Goal: Task Accomplishment & Management: Complete application form

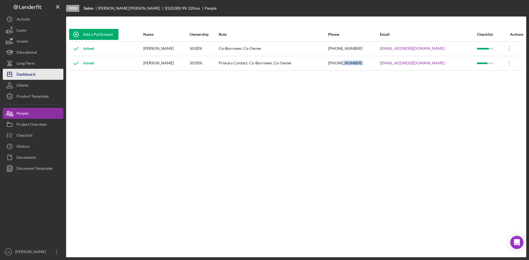
click at [23, 72] on div "Dashboard" at bounding box center [26, 75] width 19 height 12
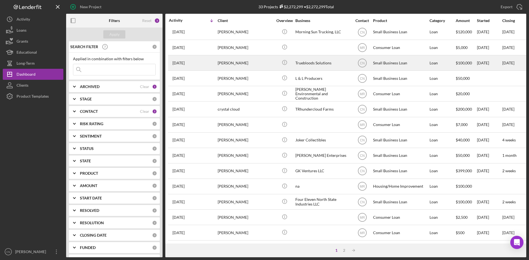
scroll to position [138, 0]
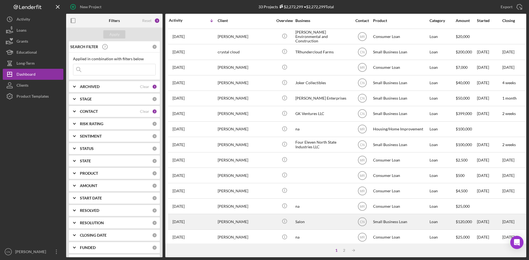
click at [230, 217] on div "[PERSON_NAME]" at bounding box center [244, 221] width 55 height 15
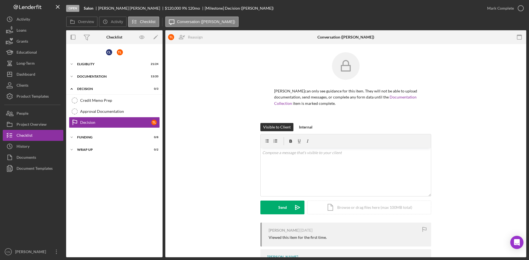
drag, startPoint x: 24, startPoint y: 122, endPoint x: 64, endPoint y: 124, distance: 40.6
click at [24, 122] on div "Project Overview" at bounding box center [32, 125] width 30 height 12
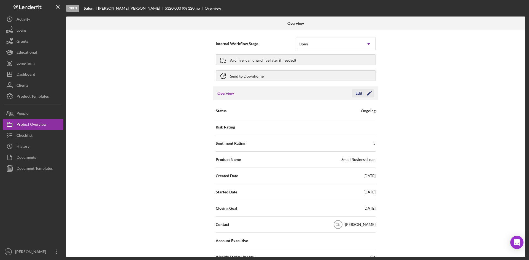
click at [372, 93] on div "Edit Icon/Edit" at bounding box center [363, 93] width 22 height 8
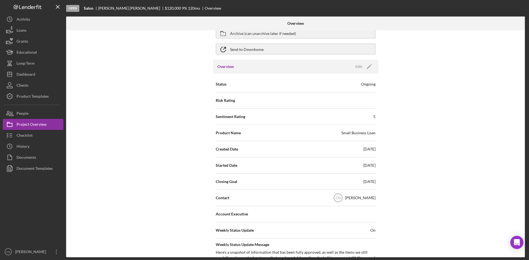
scroll to position [83, 0]
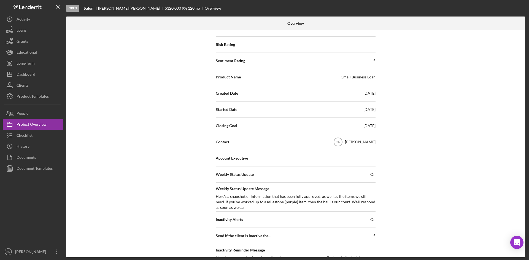
click at [364, 126] on div "09/05/2025" at bounding box center [369, 126] width 12 height 6
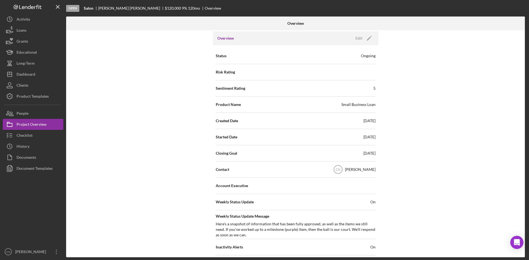
scroll to position [0, 0]
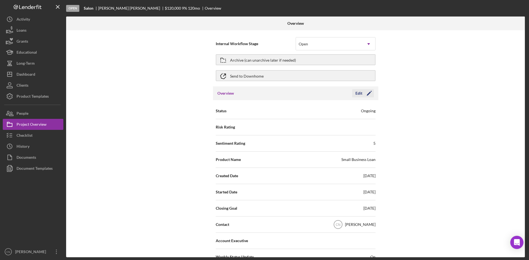
click at [367, 94] on polygon "button" at bounding box center [368, 94] width 4 height 4
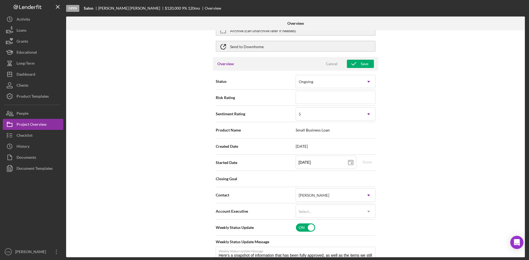
scroll to position [55, 0]
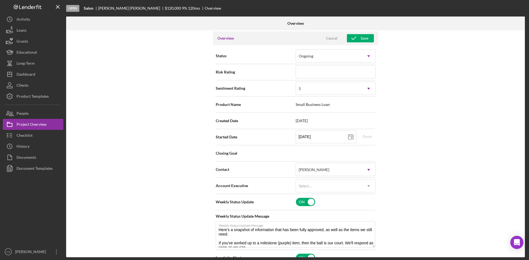
click at [351, 156] on div "Closing Goal" at bounding box center [296, 153] width 160 height 14
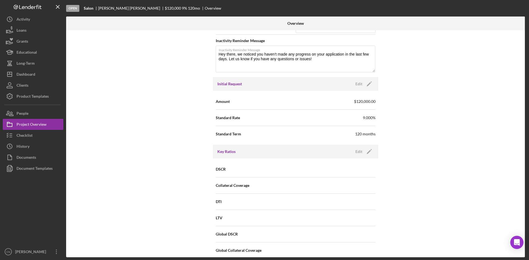
scroll to position [330, 0]
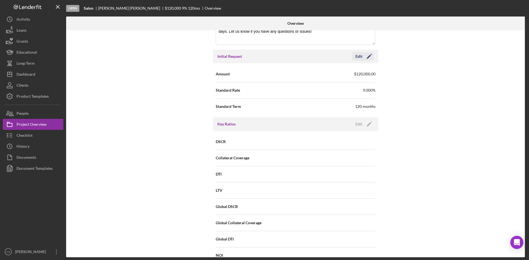
click at [365, 55] on icon "Icon/Edit" at bounding box center [369, 57] width 14 height 14
drag, startPoint x: 318, startPoint y: 88, endPoint x: 268, endPoint y: 93, distance: 49.5
click at [271, 93] on div "Standard Rate 9.000%" at bounding box center [296, 90] width 160 height 14
type input "9.250%"
click at [363, 52] on span "Cancel Save" at bounding box center [346, 56] width 56 height 8
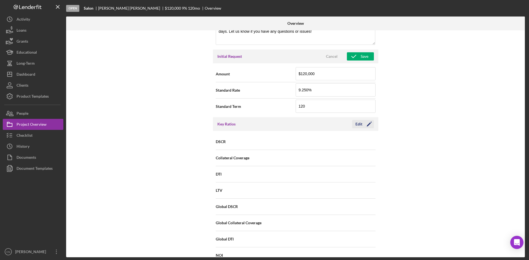
click at [366, 127] on icon "Icon/Edit" at bounding box center [369, 124] width 14 height 14
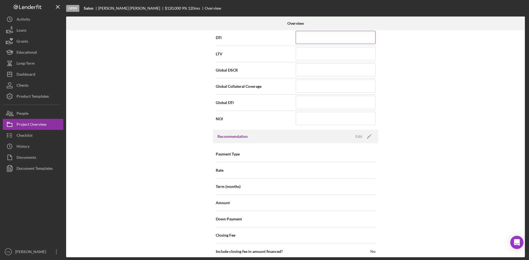
scroll to position [468, 0]
click at [364, 134] on icon "Icon/Edit" at bounding box center [369, 136] width 14 height 14
click at [313, 152] on div "Select..." at bounding box center [329, 153] width 66 height 13
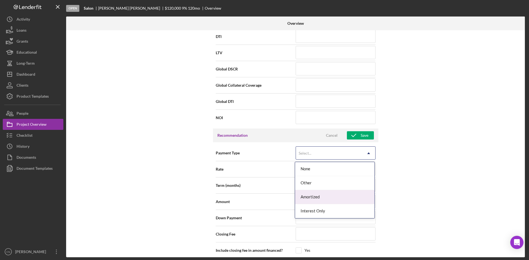
click at [307, 200] on div "Amortized" at bounding box center [334, 197] width 79 height 14
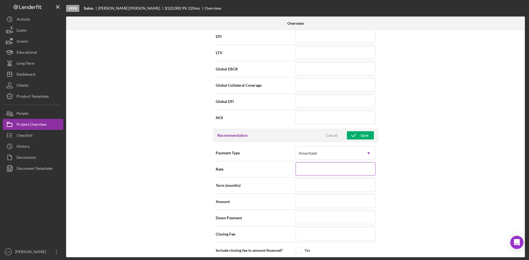
click at [313, 167] on input at bounding box center [335, 168] width 80 height 13
type input "9%"
type input "9.%"
type input "9.2%"
type input "9.25%"
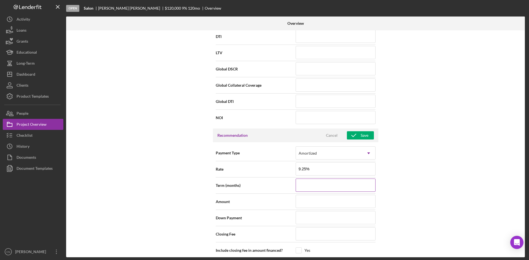
type input "9.250%"
click at [309, 184] on input at bounding box center [335, 185] width 80 height 13
type input "1"
type input "12"
type input "120"
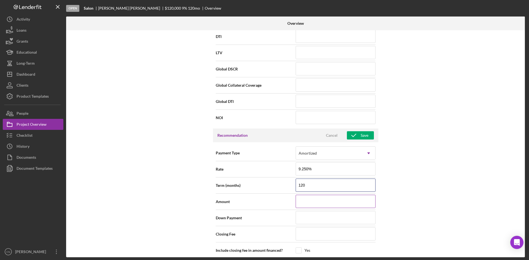
type input "120"
click at [306, 199] on input at bounding box center [335, 201] width 80 height 13
type input "$1"
type input "$12"
type input "$120"
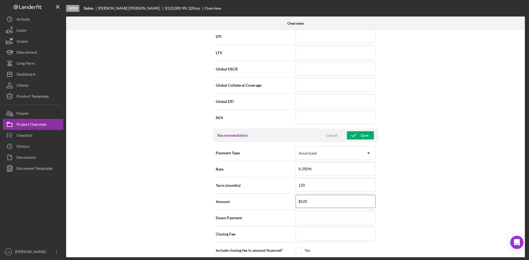
type input "$1,200"
type input "$12,000"
type input "$120,000"
click at [315, 221] on input at bounding box center [335, 217] width 80 height 13
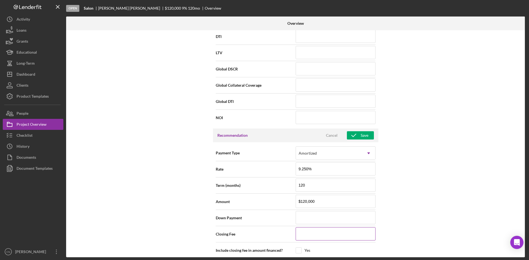
click at [310, 235] on input at bounding box center [335, 233] width 80 height 13
type input "$1"
type input "$12"
type input "$120"
type input "$1,200"
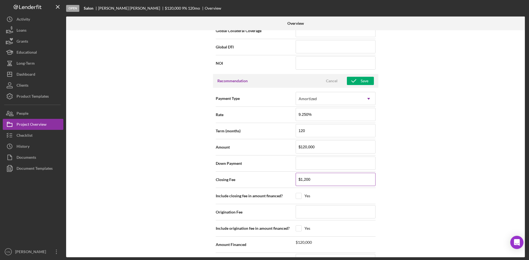
scroll to position [523, 0]
drag, startPoint x: 316, startPoint y: 179, endPoint x: 270, endPoint y: 182, distance: 46.6
click at [270, 182] on div "Closing Fee $1,200" at bounding box center [296, 179] width 160 height 14
click at [306, 211] on input at bounding box center [335, 211] width 80 height 13
type input "$1"
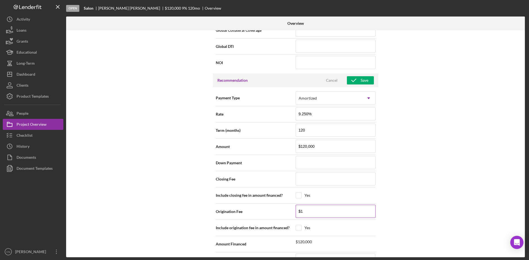
type input "$12"
type input "$120"
type input "$1,200"
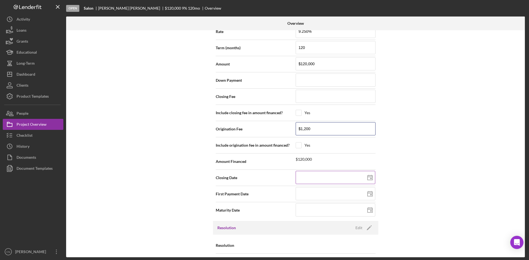
type input "$1,200"
click at [368, 180] on polygon at bounding box center [369, 178] width 5 height 4
type input "11/08/2025"
type input "2025-11-08"
type input "11/04/2025"
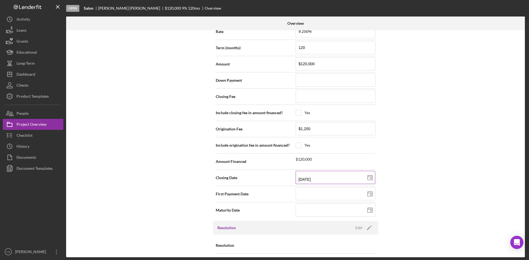
type input "2025-11-04"
click at [367, 194] on icon at bounding box center [370, 194] width 14 height 14
type input "09/08/2025"
type input "2025-09-08"
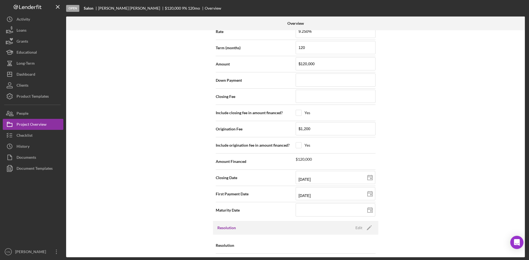
type input "10/08/2025"
type input "2025-10-08"
type input "11/08/2025"
type input "2025-11-08"
type input "12/08/2025"
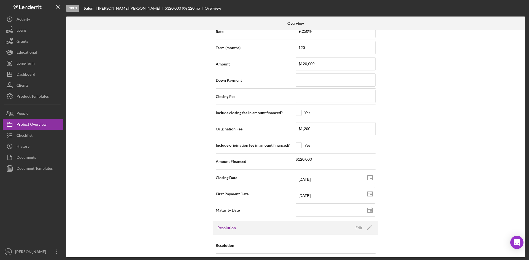
type input "2025-12-08"
type input "12/15/2025"
type input "2025-12-15"
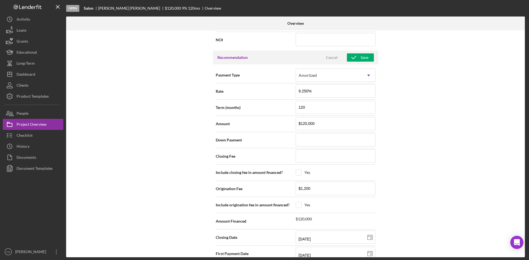
scroll to position [496, 0]
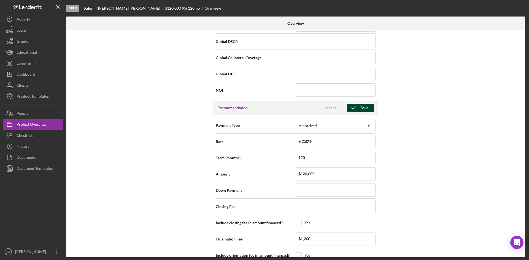
click at [364, 108] on div "Save" at bounding box center [364, 108] width 8 height 8
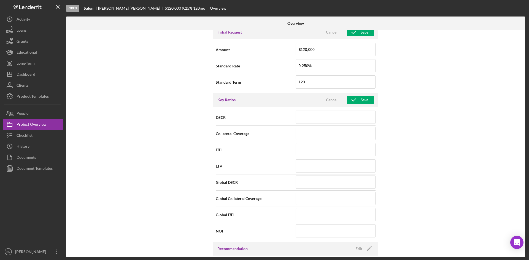
scroll to position [348, 0]
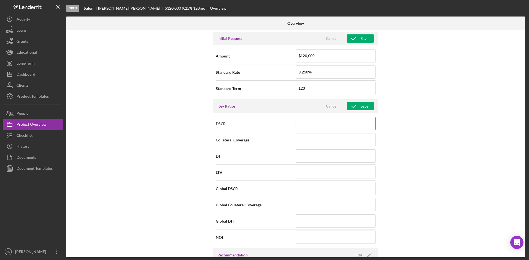
click at [328, 126] on input at bounding box center [335, 123] width 80 height 13
type input "20.64"
click at [300, 189] on input at bounding box center [335, 188] width 80 height 13
type input "20.64"
click at [309, 205] on input at bounding box center [335, 204] width 80 height 13
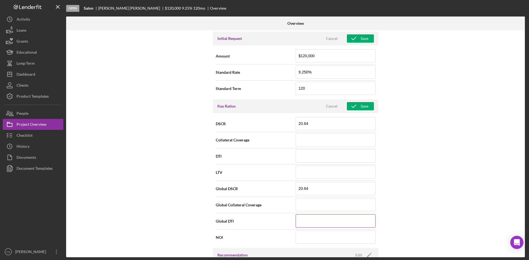
drag, startPoint x: 306, startPoint y: 213, endPoint x: 304, endPoint y: 215, distance: 3.5
click at [305, 213] on form "DSCR 20.64 Collateral Coverage DTI LTV Global DSCR 20.64 Global Collateral Cove…" at bounding box center [296, 181] width 160 height 130
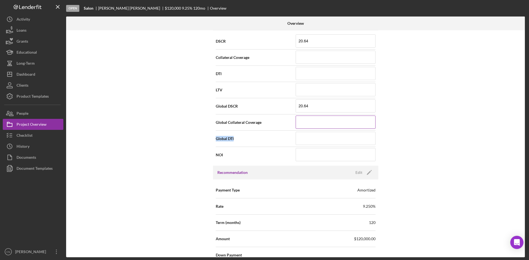
scroll to position [376, 0]
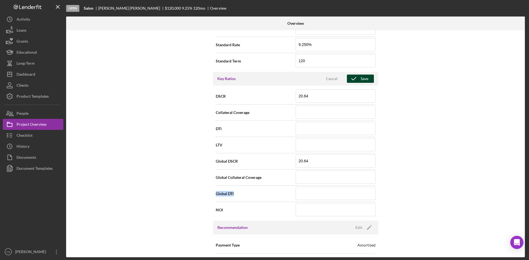
click at [358, 82] on icon "button" at bounding box center [354, 79] width 14 height 14
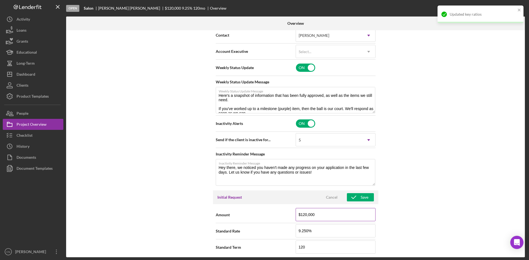
scroll to position [238, 0]
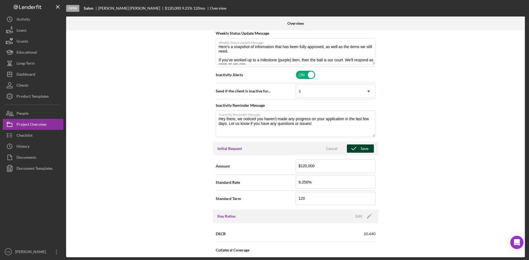
click at [361, 148] on div "Save" at bounding box center [364, 149] width 8 height 8
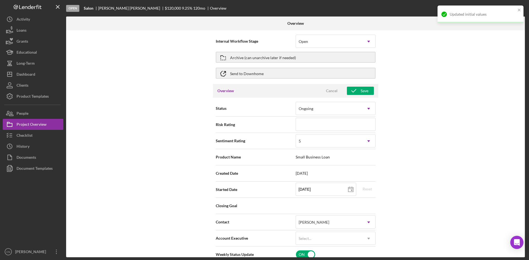
scroll to position [0, 0]
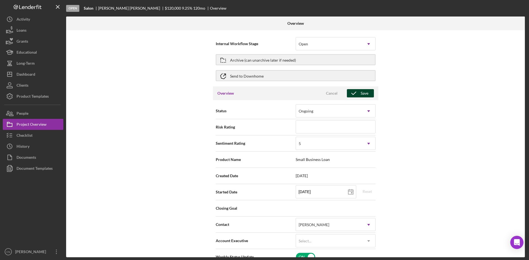
click at [362, 94] on div "Save" at bounding box center [364, 93] width 8 height 8
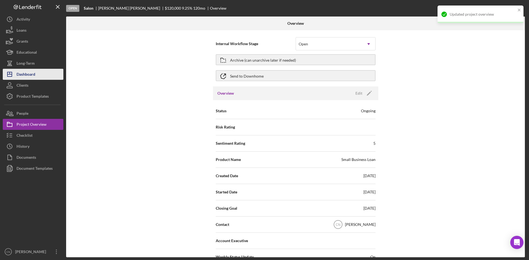
click at [28, 73] on div "Dashboard" at bounding box center [26, 75] width 19 height 12
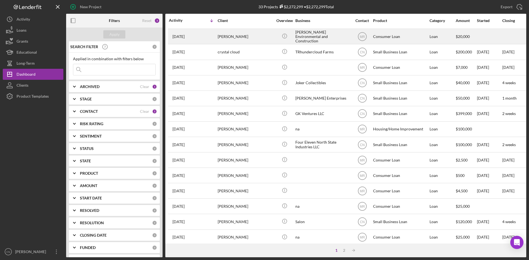
scroll to position [177, 0]
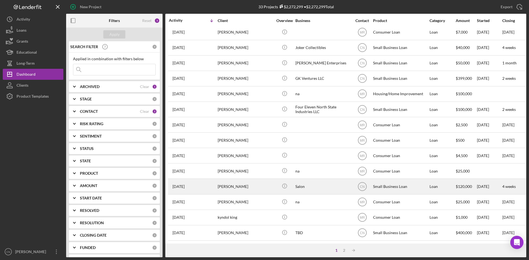
click at [221, 181] on div "[PERSON_NAME]" at bounding box center [244, 186] width 55 height 15
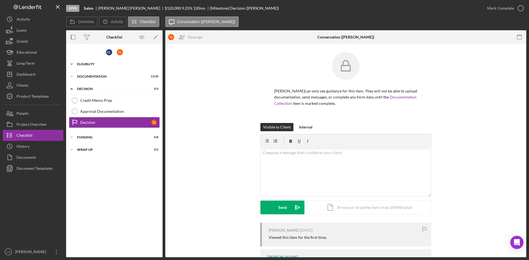
click at [86, 63] on div "Eligiblity" at bounding box center [116, 63] width 78 height 3
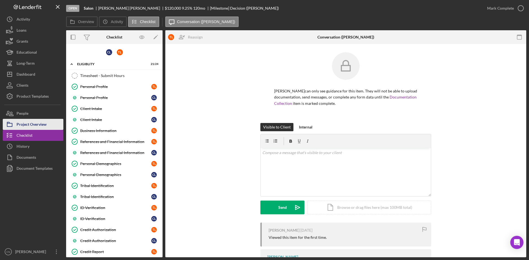
click at [26, 125] on div "Project Overview" at bounding box center [32, 125] width 30 height 12
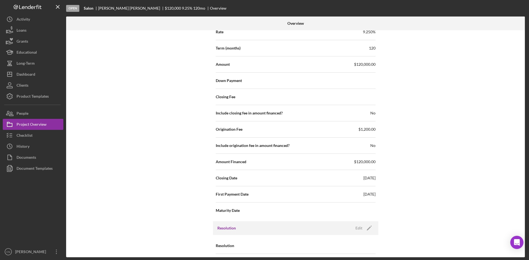
scroll to position [468, 0]
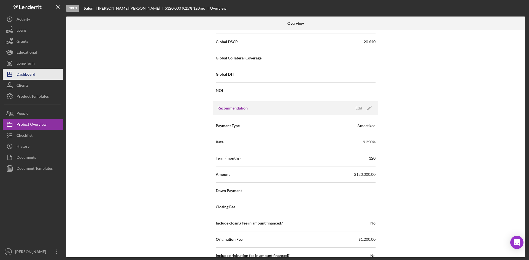
click at [19, 72] on div "Dashboard" at bounding box center [26, 75] width 19 height 12
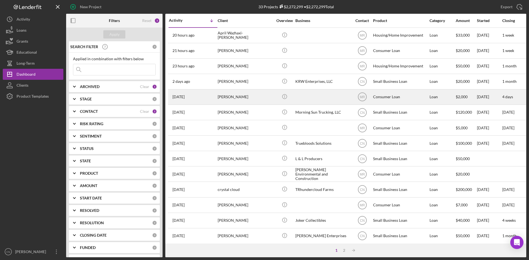
click at [226, 96] on div "[PERSON_NAME]" at bounding box center [244, 97] width 55 height 15
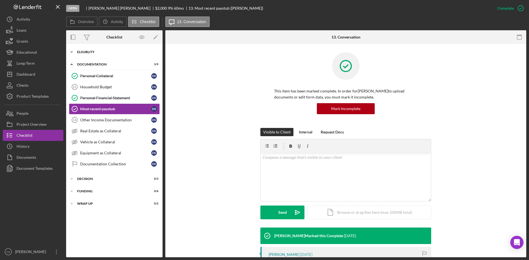
click at [92, 51] on div "Eligiblity" at bounding box center [116, 51] width 78 height 3
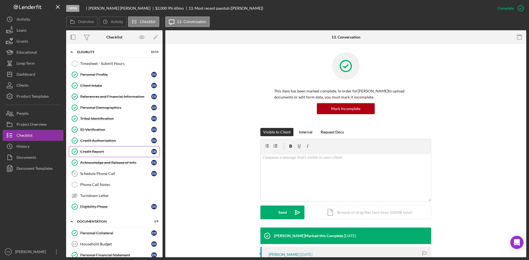
click at [85, 150] on div "Credit Report" at bounding box center [115, 151] width 71 height 4
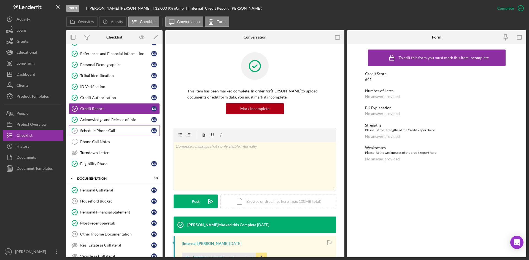
scroll to position [55, 0]
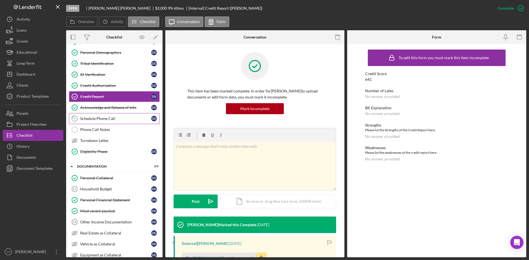
click at [87, 176] on div "Personal Collateral" at bounding box center [115, 178] width 71 height 4
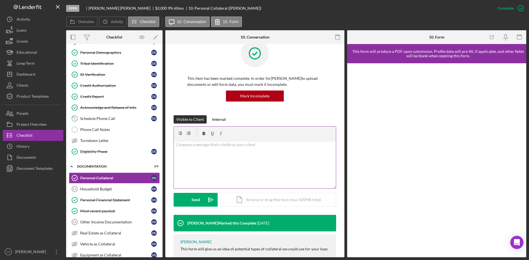
scroll to position [28, 0]
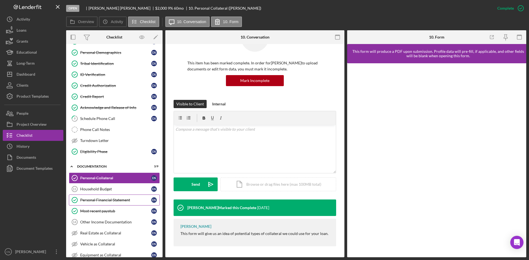
click at [102, 196] on link "Personal Financial Statement Personal Financial Statement D S" at bounding box center [114, 200] width 91 height 11
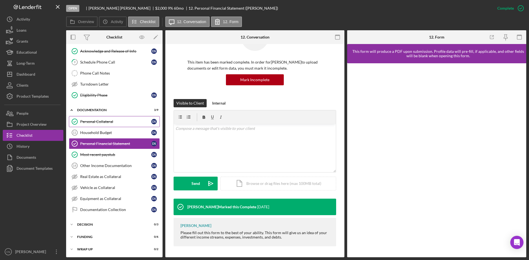
scroll to position [112, 0]
click at [27, 73] on div "Dashboard" at bounding box center [26, 75] width 19 height 12
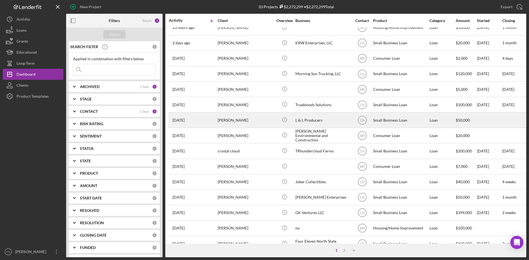
scroll to position [55, 0]
